Goal: Information Seeking & Learning: Learn about a topic

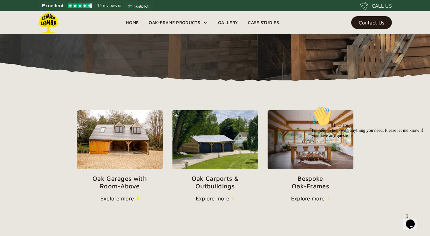
scroll to position [156, 0]
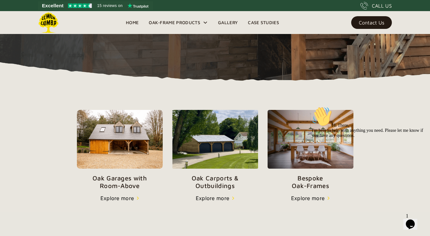
click at [120, 139] on img at bounding box center [120, 139] width 86 height 59
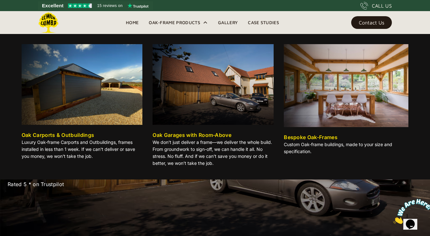
click at [185, 21] on div "Oak-Frame Products" at bounding box center [174, 23] width 51 height 8
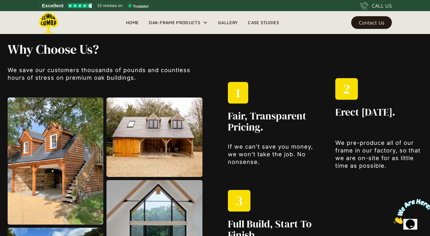
scroll to position [644, 0]
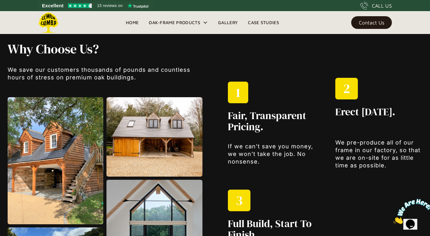
click at [142, 161] on img at bounding box center [154, 136] width 96 height 79
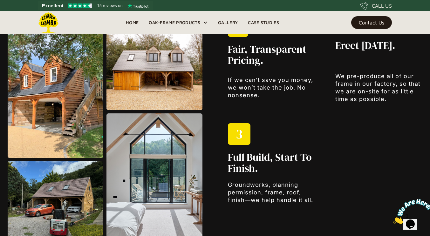
scroll to position [711, 0]
click at [151, 103] on img at bounding box center [154, 69] width 96 height 79
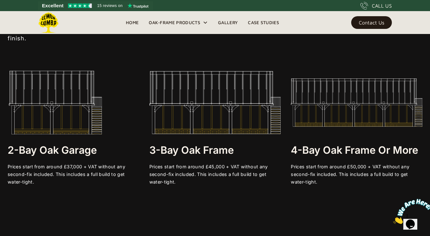
scroll to position [1156, 0]
click at [56, 156] on h3 "2-bay Oak Garage" at bounding box center [73, 149] width 131 height 13
click at [44, 177] on div "Prices start from around £37,000 + VAT without any second-fix included. This in…" at bounding box center [73, 174] width 131 height 23
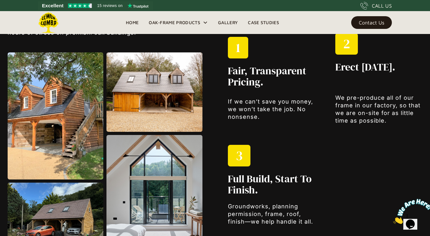
scroll to position [689, 0]
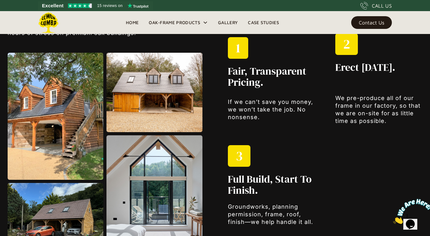
click at [47, 135] on img at bounding box center [56, 116] width 96 height 127
click at [228, 21] on link "Gallery" at bounding box center [228, 23] width 30 height 10
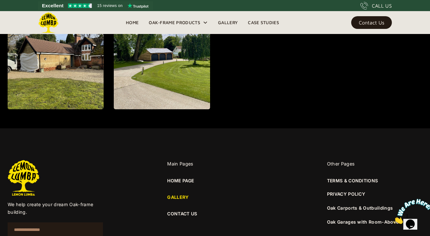
scroll to position [800, 0]
click at [176, 196] on link "GALLERY" at bounding box center [214, 196] width 95 height 7
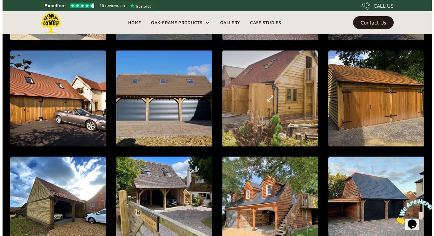
scroll to position [444, 0]
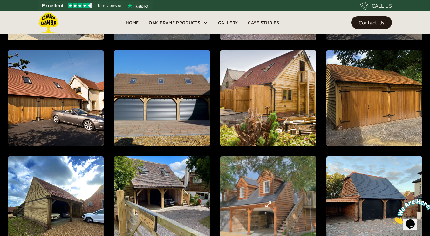
click at [269, 196] on div "open lightbox" at bounding box center [268, 204] width 254 height 278
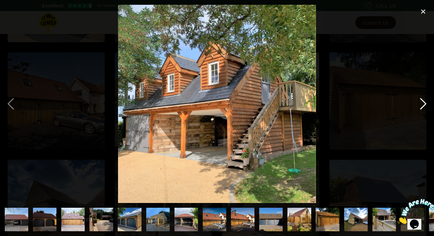
click at [423, 104] on div "next image" at bounding box center [424, 104] width 22 height 198
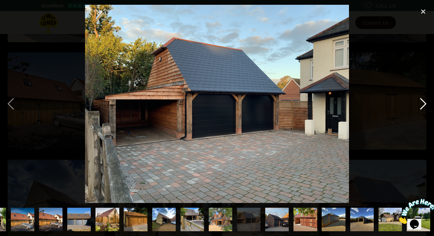
scroll to position [0, 193]
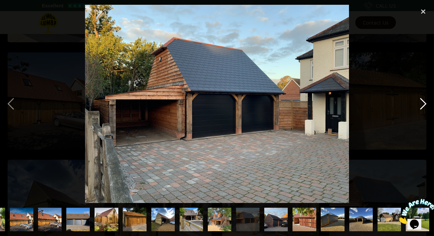
click at [423, 104] on div "next image" at bounding box center [424, 104] width 22 height 198
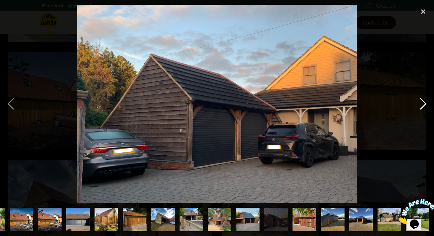
click at [423, 104] on div "next image" at bounding box center [424, 104] width 22 height 198
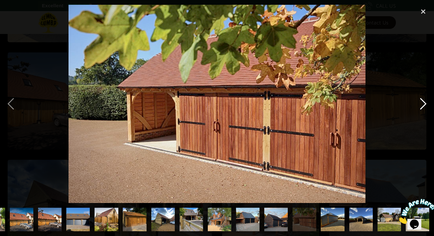
click at [423, 104] on div "next image" at bounding box center [424, 104] width 22 height 198
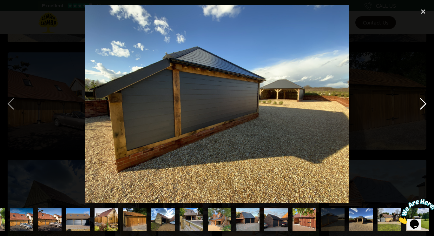
click at [423, 104] on div "next image" at bounding box center [424, 104] width 22 height 198
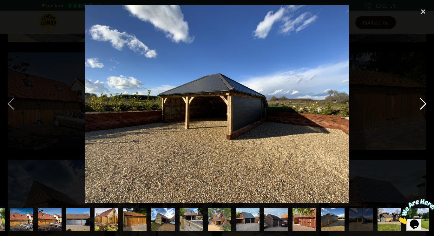
click at [423, 104] on div "next image" at bounding box center [424, 104] width 22 height 198
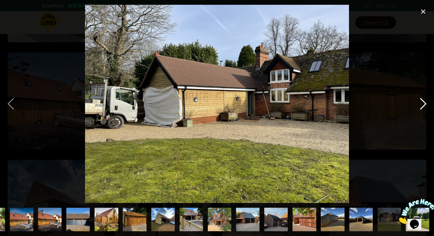
click at [423, 104] on div "next image" at bounding box center [424, 104] width 22 height 198
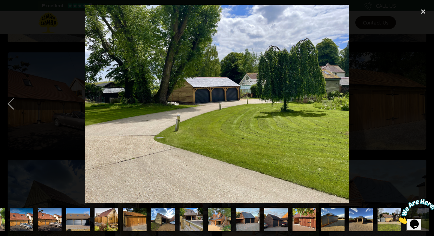
click at [423, 104] on div "next image" at bounding box center [424, 104] width 22 height 198
click at [422, 106] on div "next image" at bounding box center [424, 104] width 22 height 198
click at [421, 11] on div "close lightbox" at bounding box center [424, 12] width 22 height 14
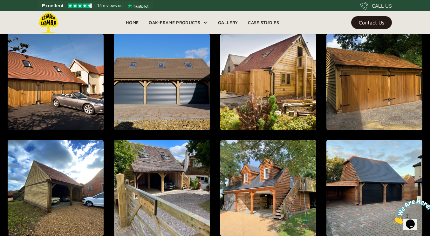
scroll to position [0, 0]
